Goal: Task Accomplishment & Management: Use online tool/utility

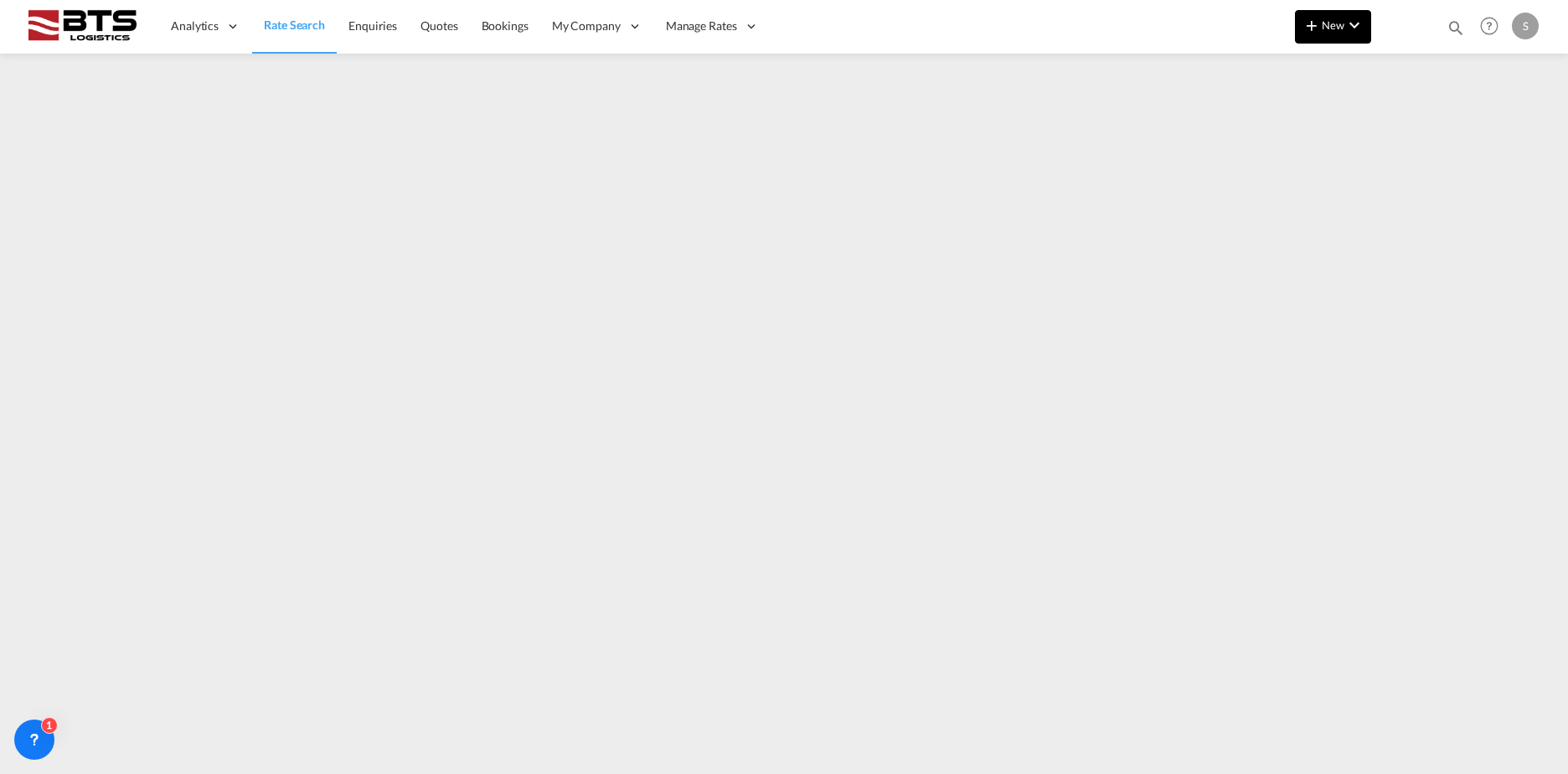
click at [1354, 27] on md-icon "icon-chevron-down" at bounding box center [1354, 25] width 20 height 20
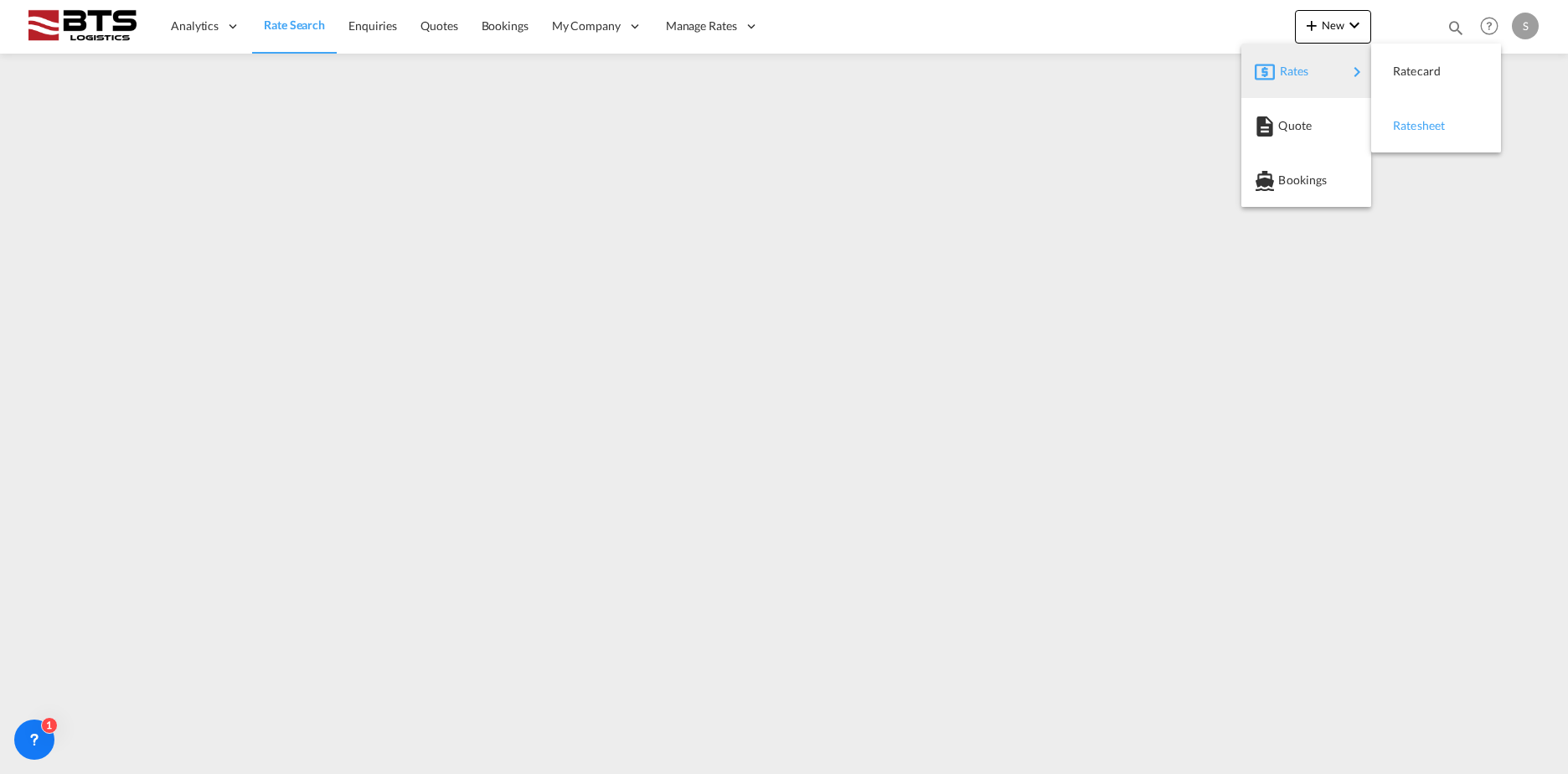
click at [1450, 122] on div "Ratesheet" at bounding box center [1423, 126] width 62 height 42
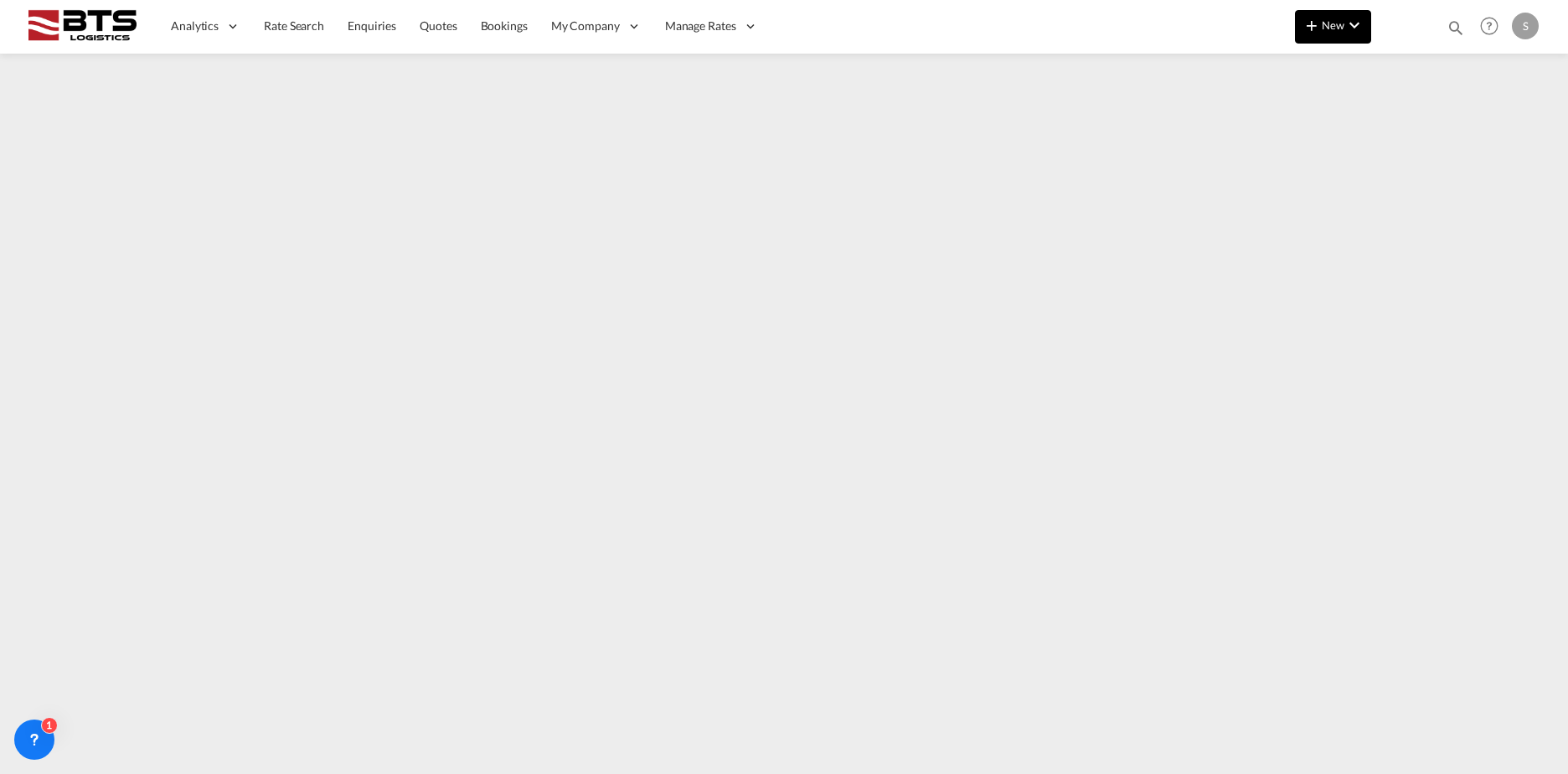
click at [1348, 42] on button "New" at bounding box center [1332, 27] width 76 height 34
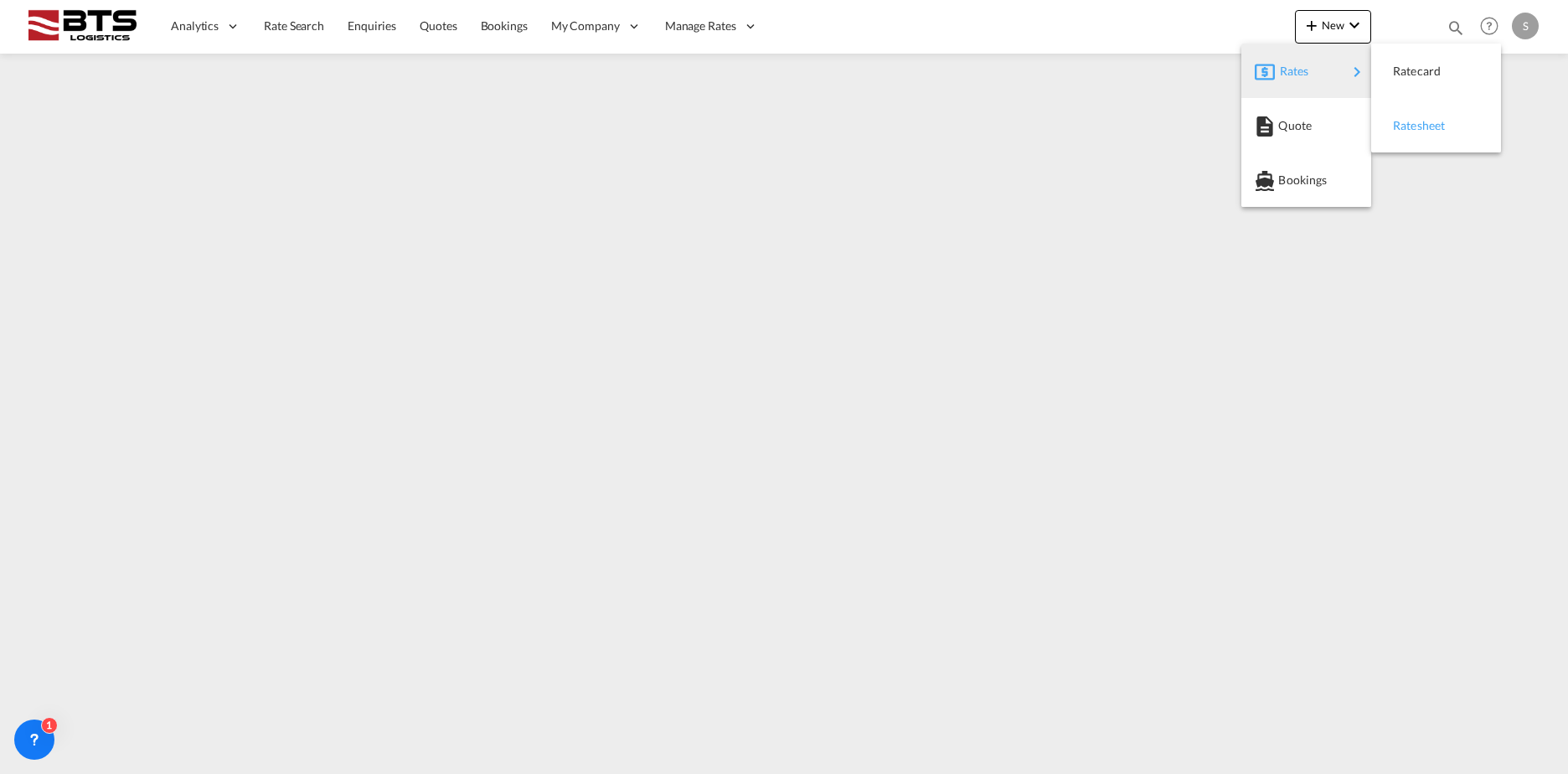
click at [1417, 117] on div "Ratesheet" at bounding box center [1423, 126] width 62 height 42
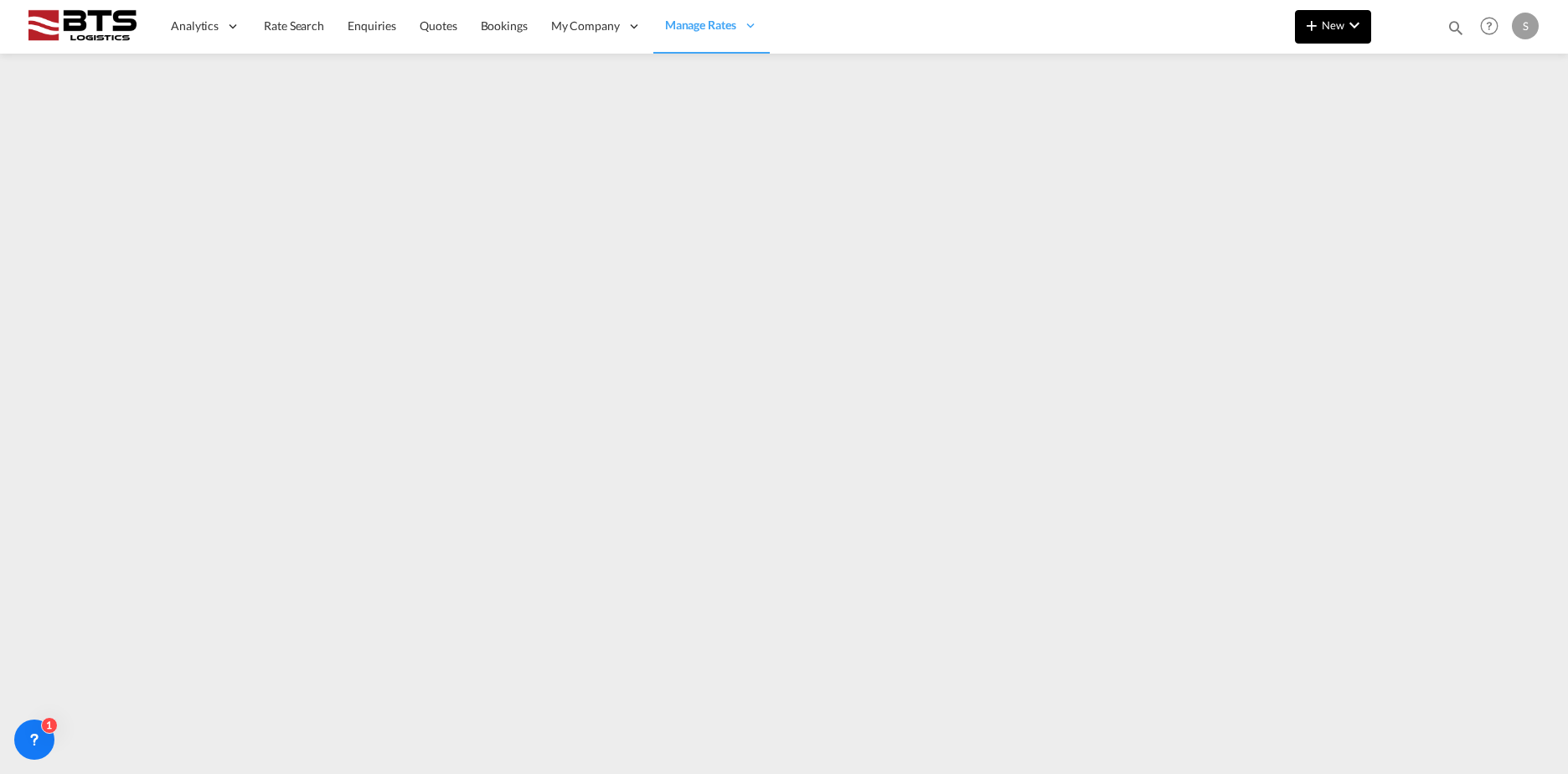
click at [1366, 32] on button "New" at bounding box center [1332, 27] width 76 height 34
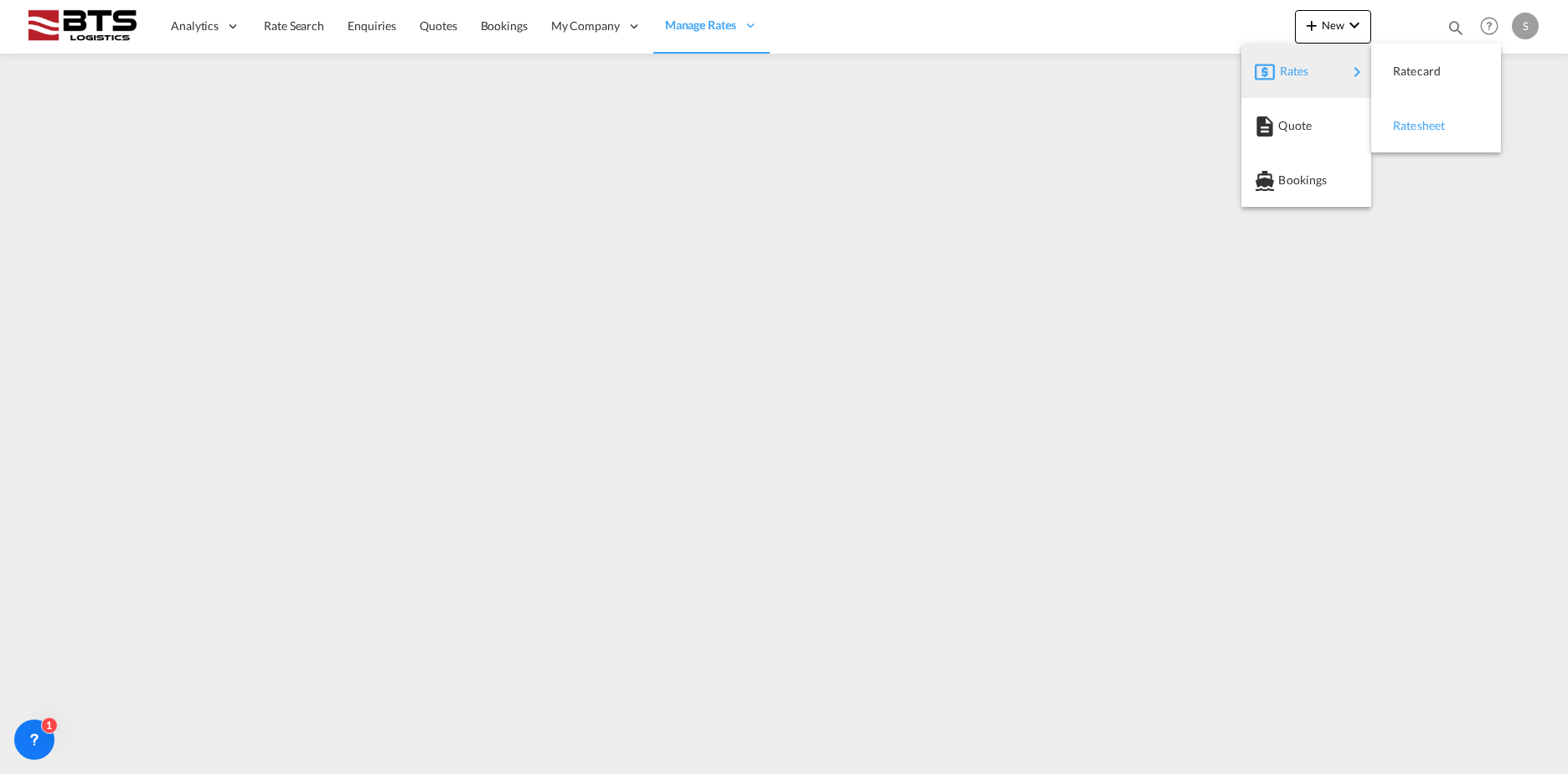
click at [1412, 121] on span "Ratesheet" at bounding box center [1402, 126] width 19 height 34
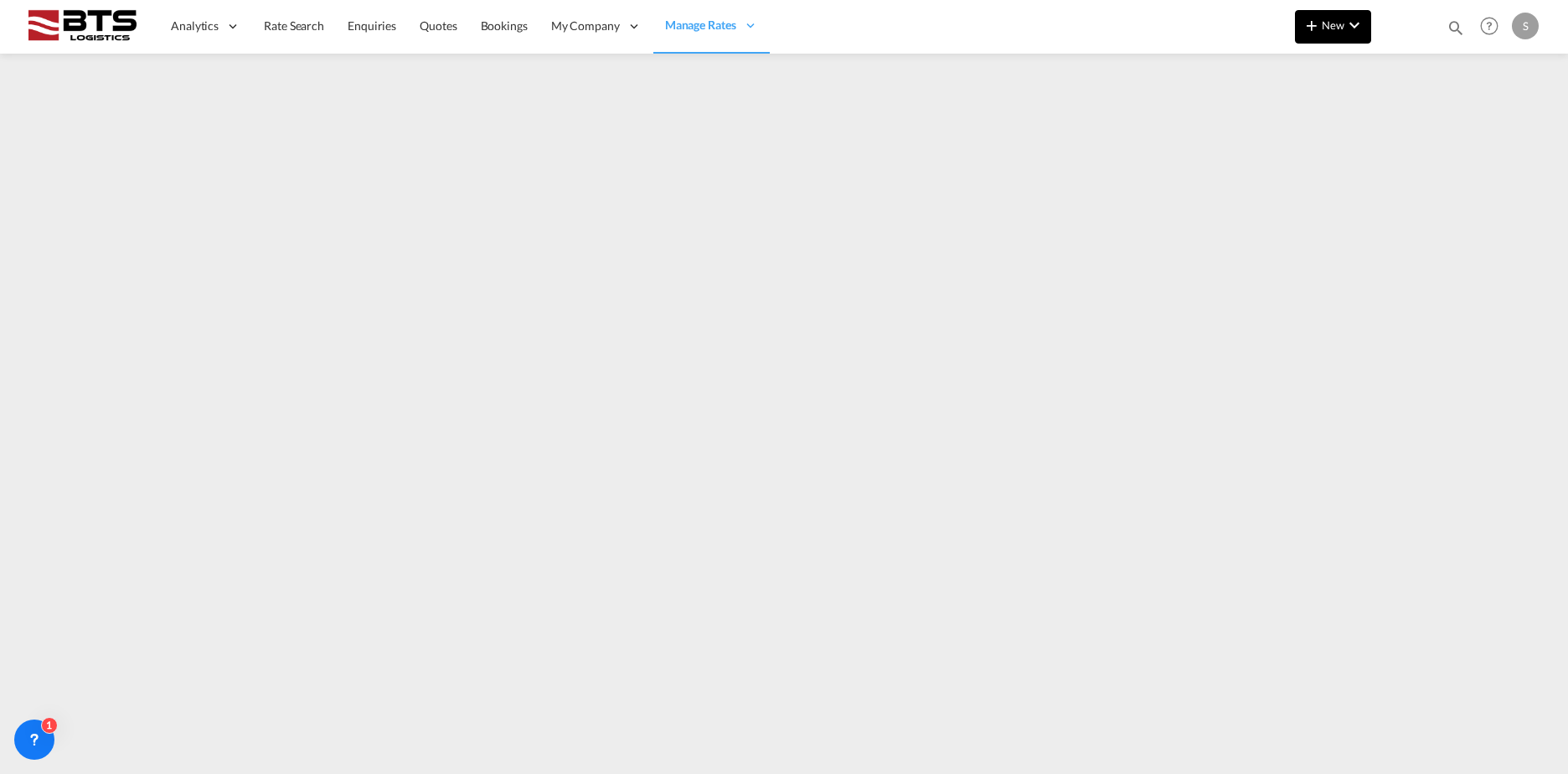
click at [1320, 27] on md-icon "icon-plus 400-fg" at bounding box center [1312, 25] width 20 height 20
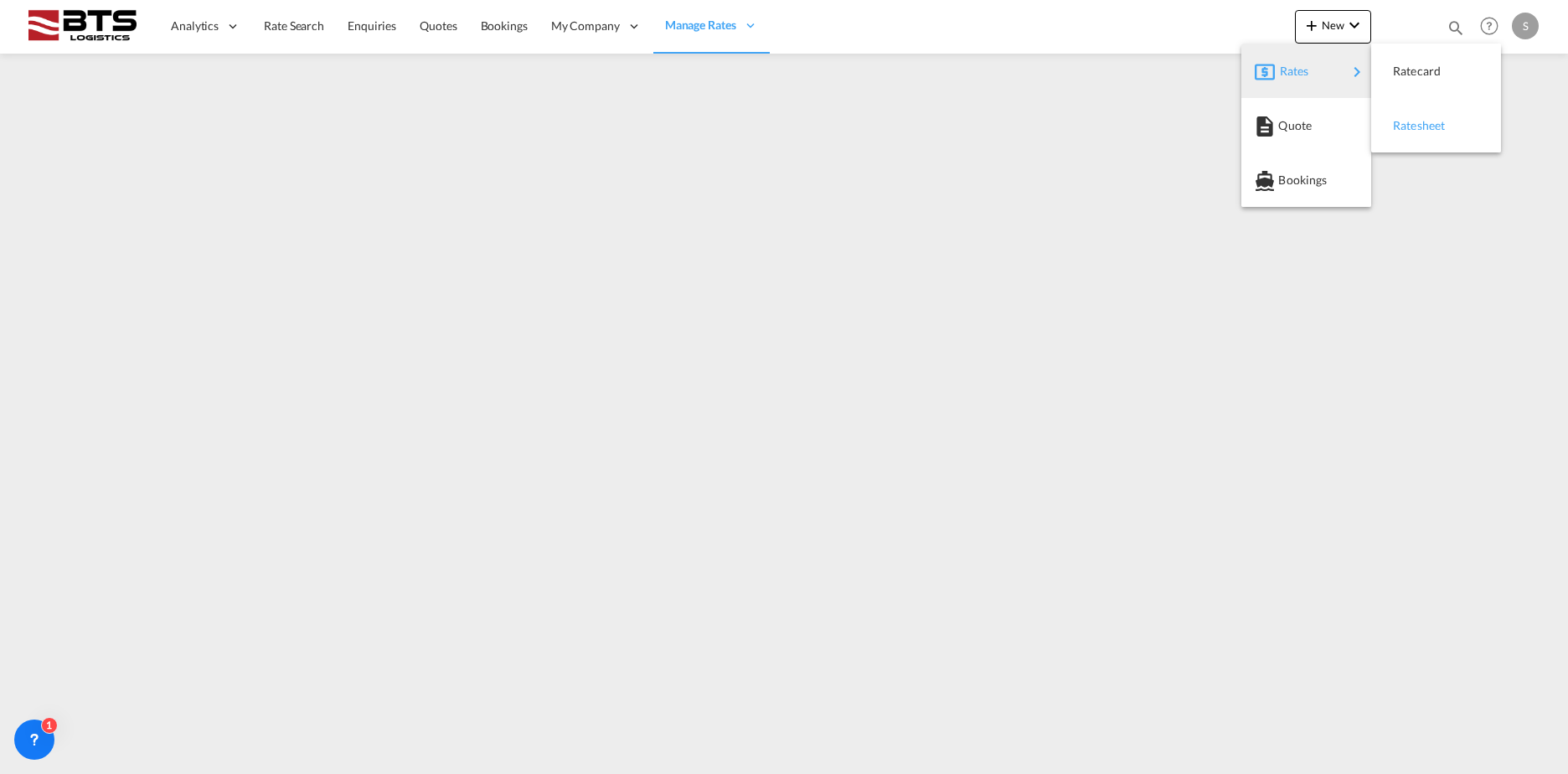
click at [1449, 136] on div "Ratesheet" at bounding box center [1423, 126] width 62 height 42
